Goal: Find specific page/section: Find specific page/section

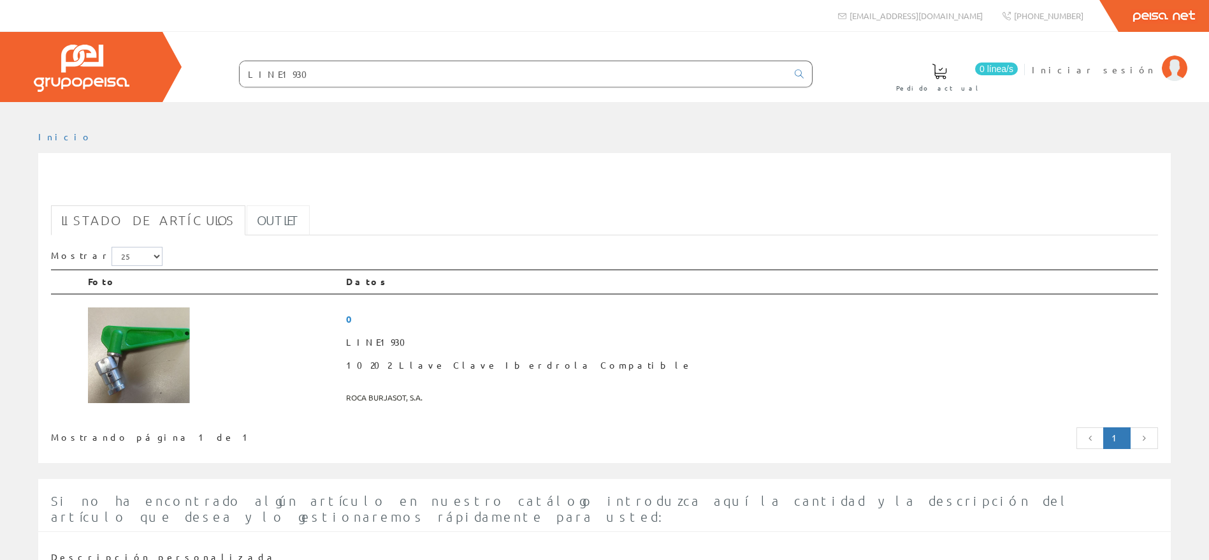
click at [250, 212] on link "Outlet" at bounding box center [278, 220] width 63 height 30
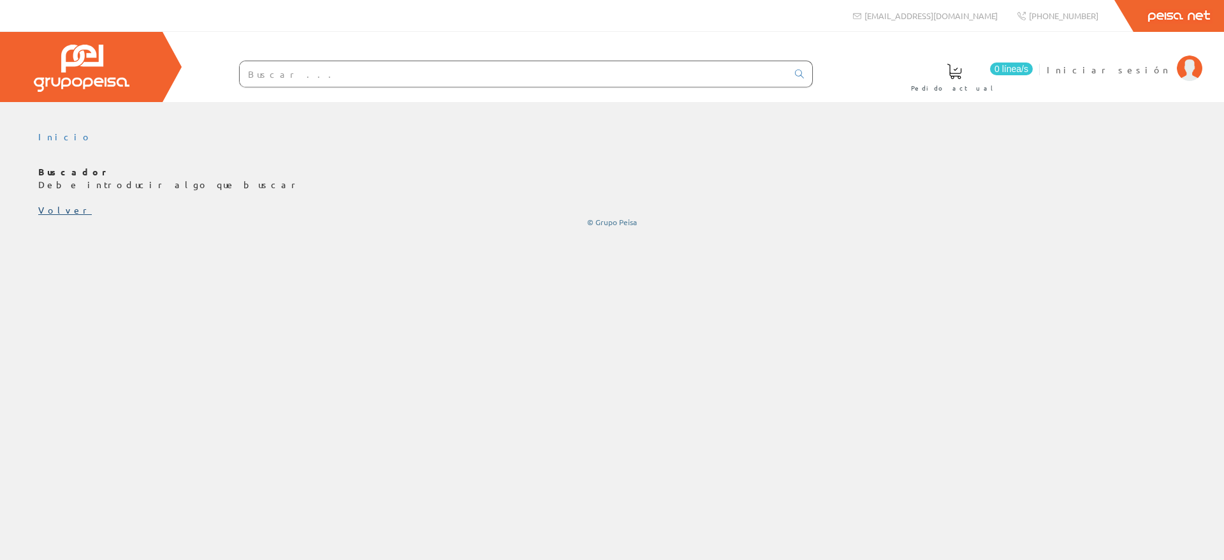
click at [42, 210] on link "Volver" at bounding box center [65, 209] width 54 height 11
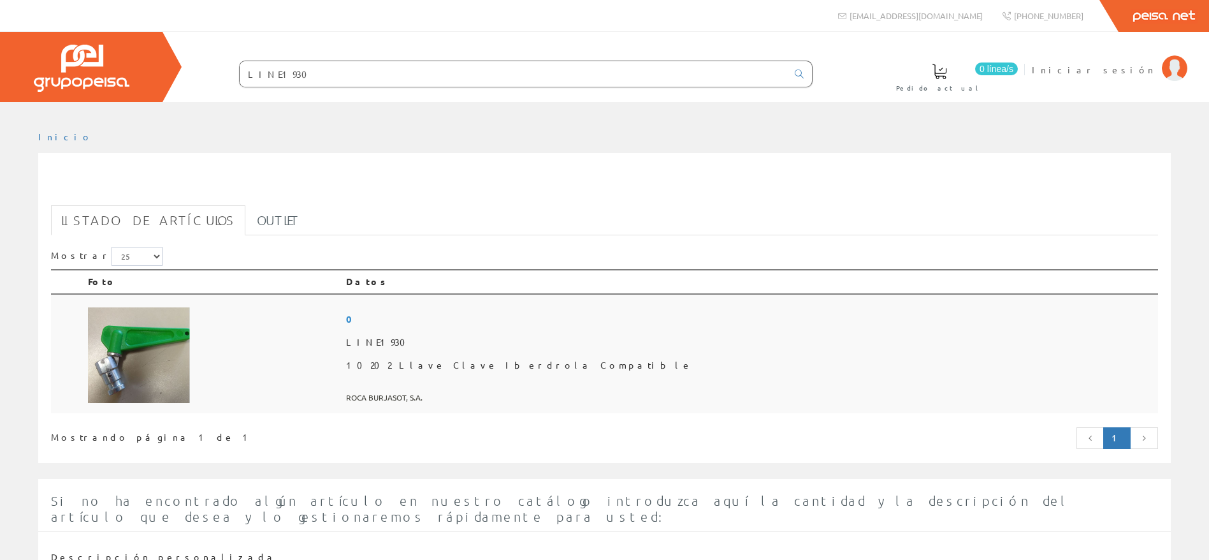
drag, startPoint x: 145, startPoint y: 337, endPoint x: 523, endPoint y: 345, distance: 378.7
click at [523, 345] on span "LINE1930" at bounding box center [749, 342] width 807 height 23
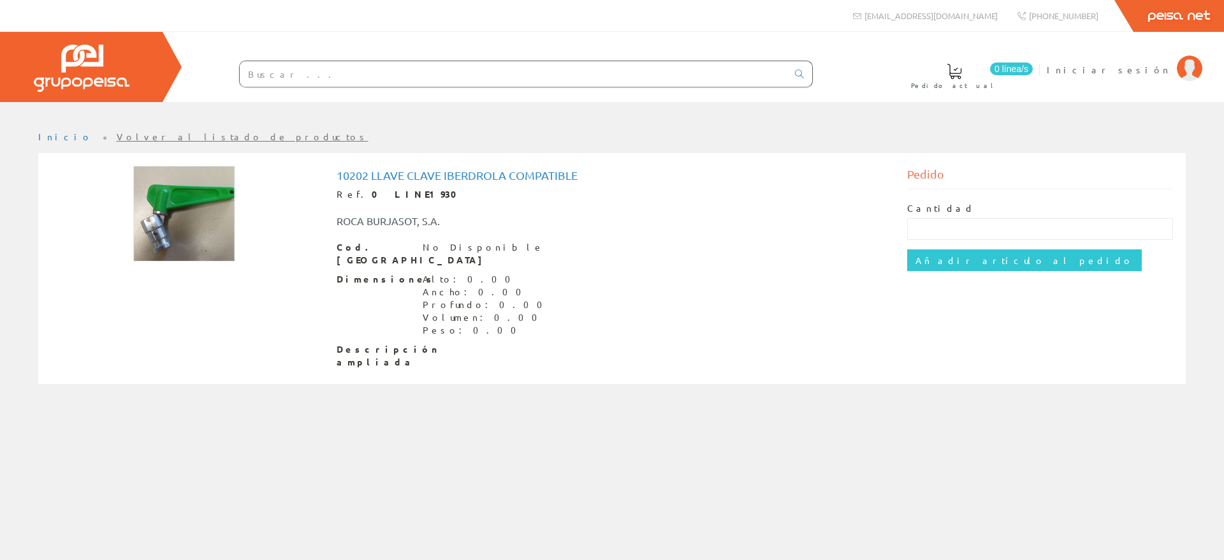
click at [183, 211] on img at bounding box center [184, 214] width 102 height 96
